Goal: Information Seeking & Learning: Learn about a topic

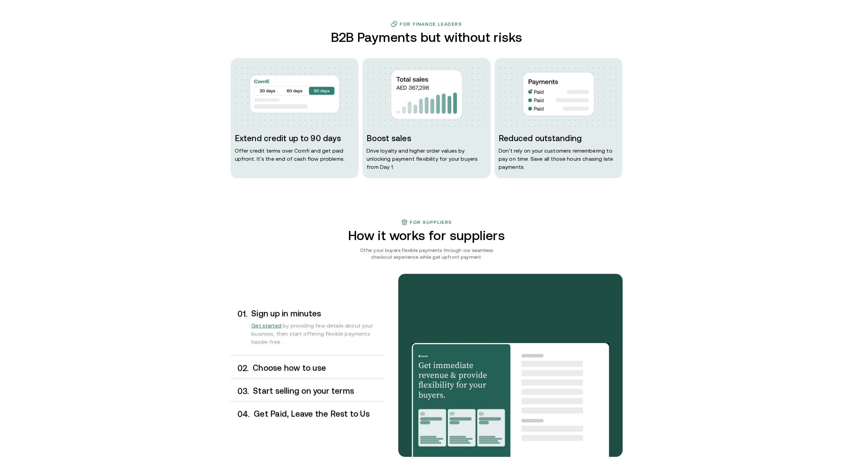
scroll to position [308, 0]
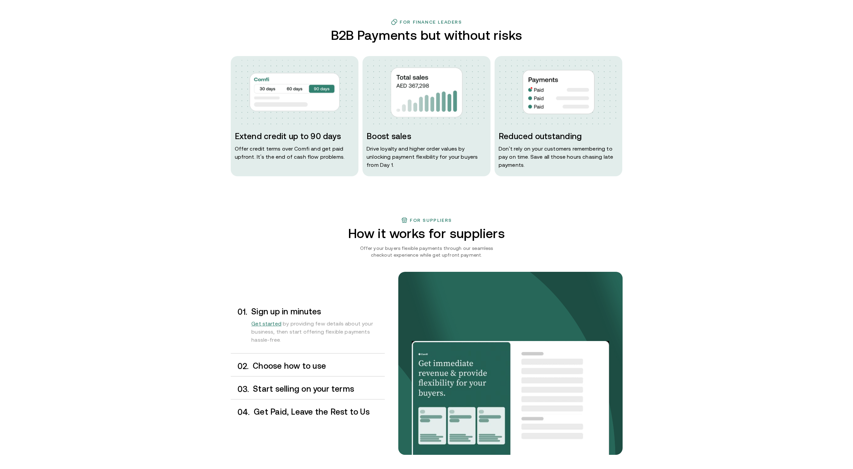
click at [279, 368] on h3 "Choose how to use" at bounding box center [319, 366] width 132 height 9
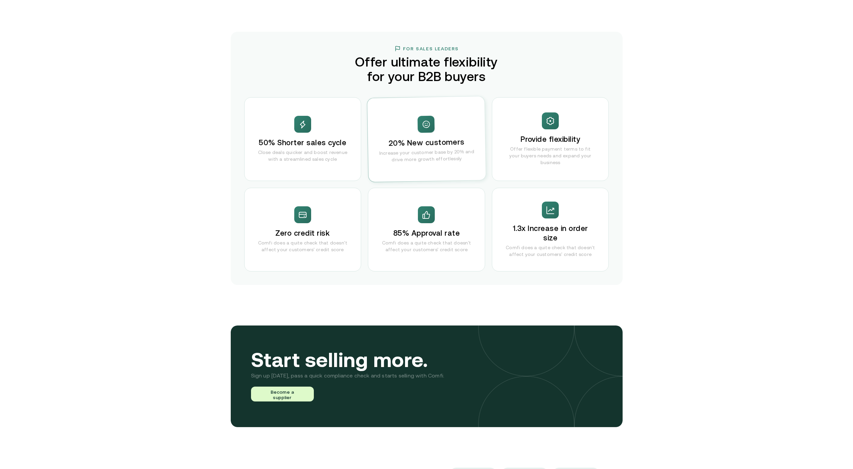
scroll to position [1295, 0]
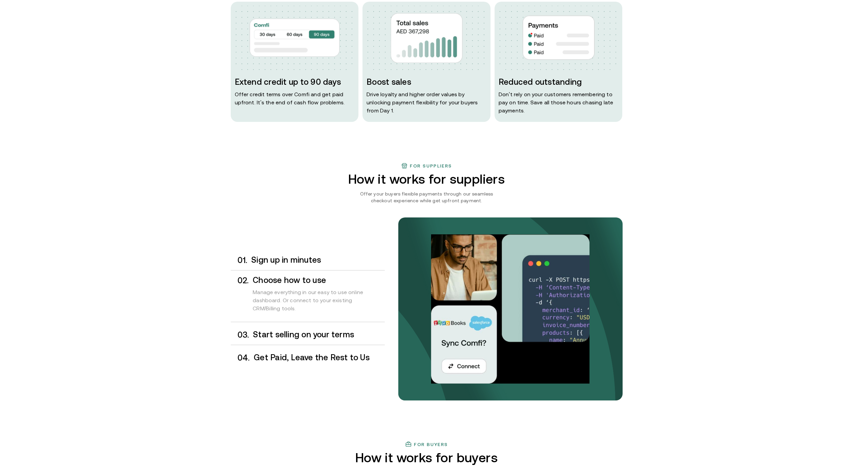
scroll to position [0, 0]
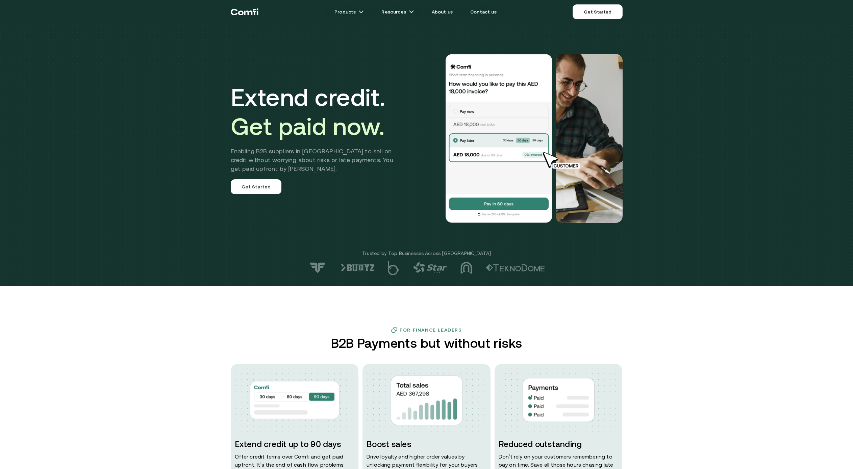
click at [316, 281] on div "Extend credit. Get paid now. Enabling B2B suppliers in [GEOGRAPHIC_DATA] to sel…" at bounding box center [426, 143] width 853 height 286
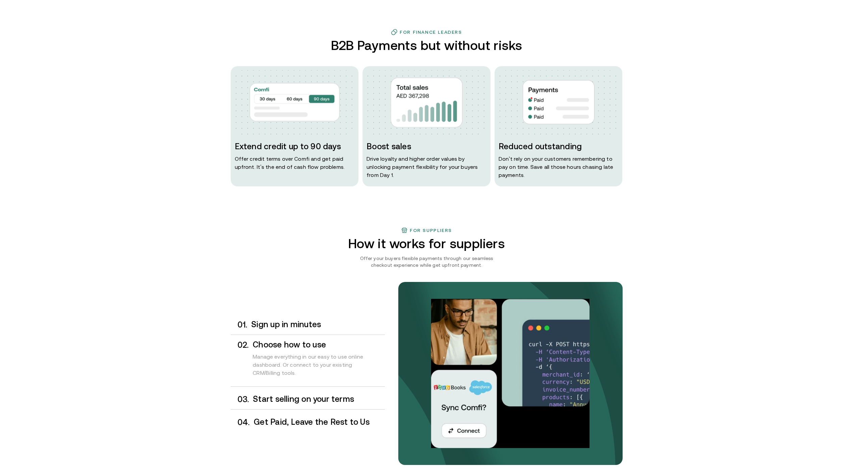
scroll to position [302, 0]
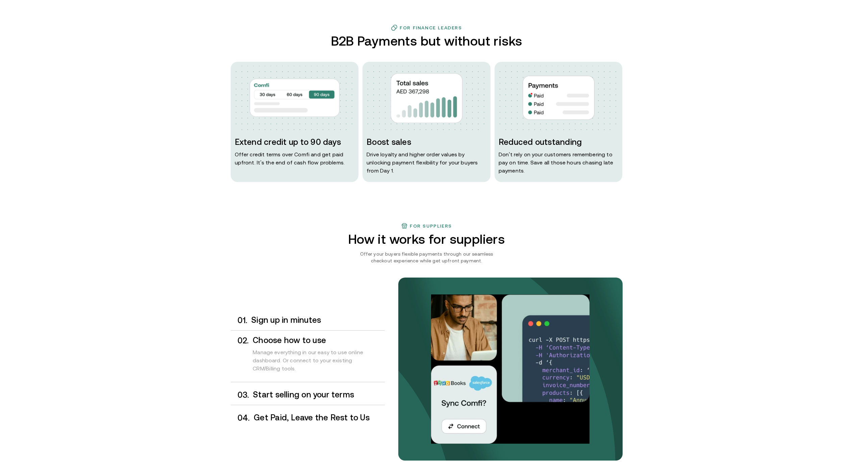
click at [312, 389] on div "0 3 . Start selling on your terms" at bounding box center [308, 395] width 154 height 20
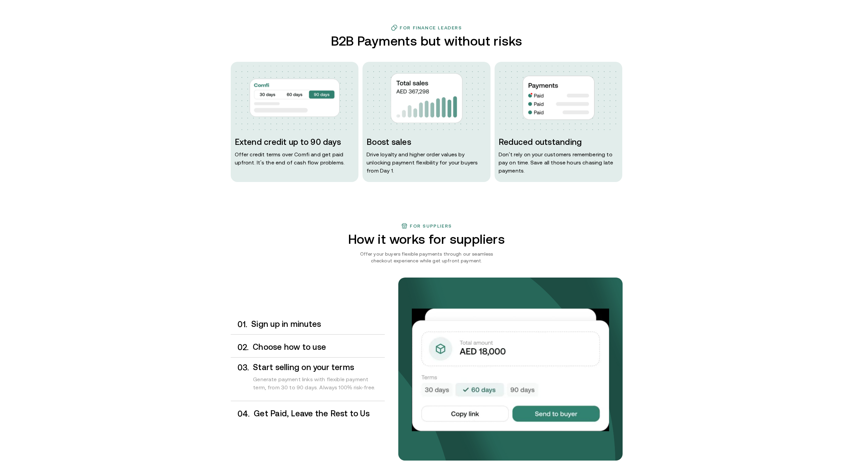
click at [177, 372] on div "For suppliers How it works for suppliers Offer your buyers flexible payments th…" at bounding box center [426, 362] width 853 height 279
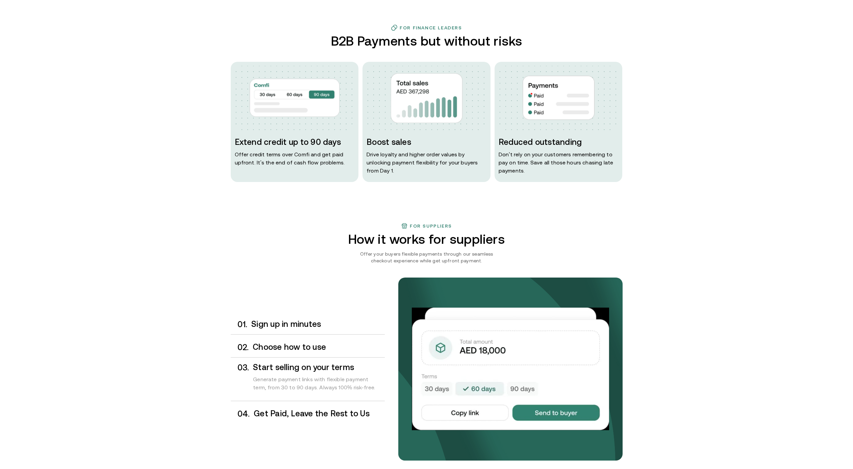
click at [762, 236] on div "For suppliers How it works for suppliers Offer your buyers flexible payments th…" at bounding box center [426, 362] width 853 height 279
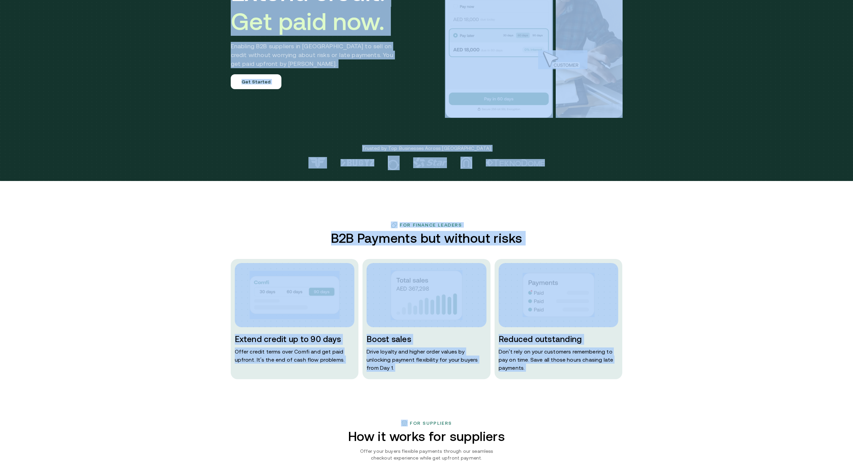
scroll to position [0, 0]
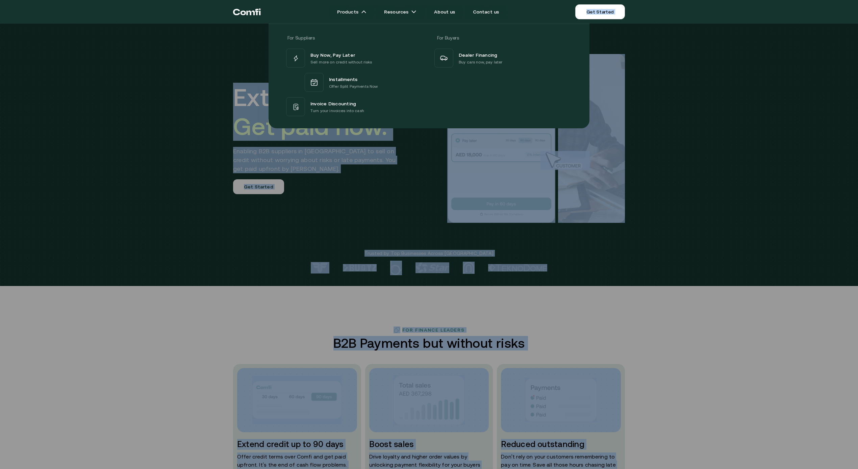
drag, startPoint x: 386, startPoint y: 220, endPoint x: 373, endPoint y: 291, distance: 71.9
click at [373, 291] on div at bounding box center [429, 258] width 858 height 469
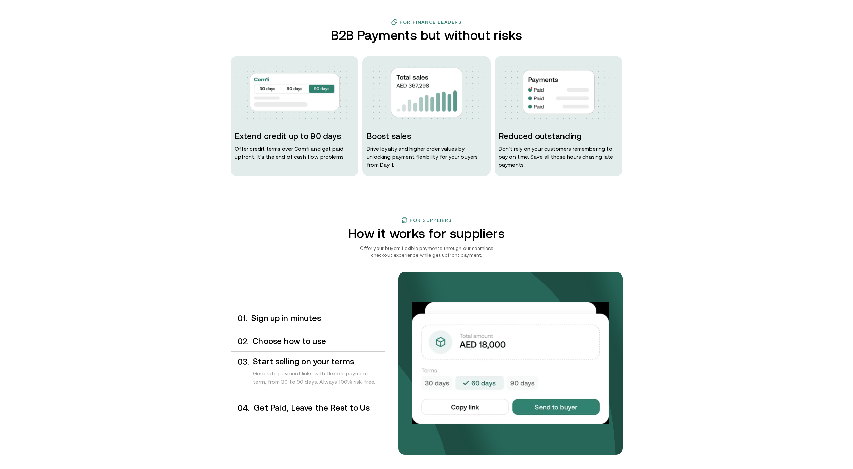
scroll to position [308, 0]
click at [731, 285] on div "For suppliers How it works for suppliers Offer your buyers flexible payments th…" at bounding box center [426, 356] width 853 height 279
click at [671, 255] on div "For suppliers How it works for suppliers Offer your buyers flexible payments th…" at bounding box center [426, 356] width 853 height 279
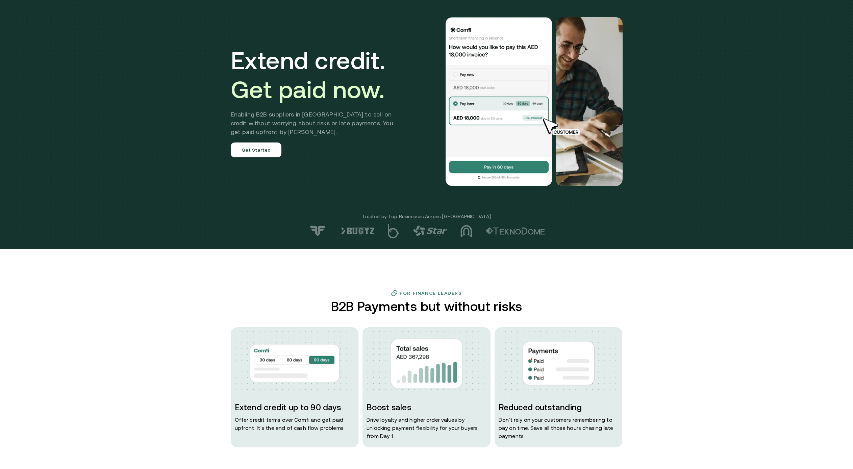
scroll to position [38, 0]
